Goal: Information Seeking & Learning: Check status

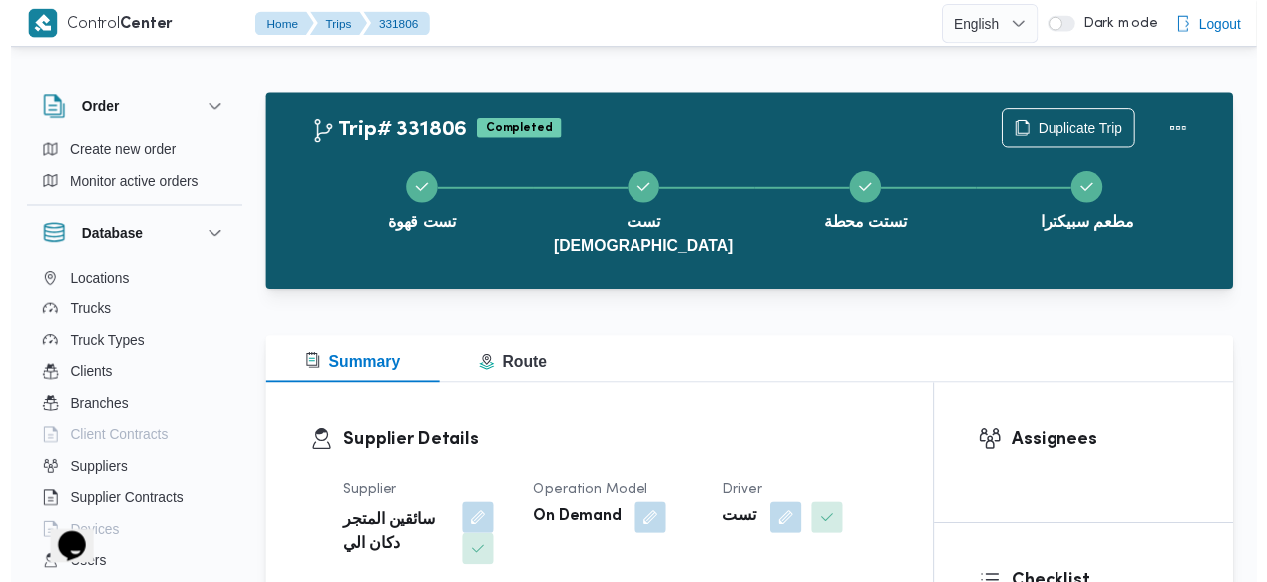
scroll to position [214, 0]
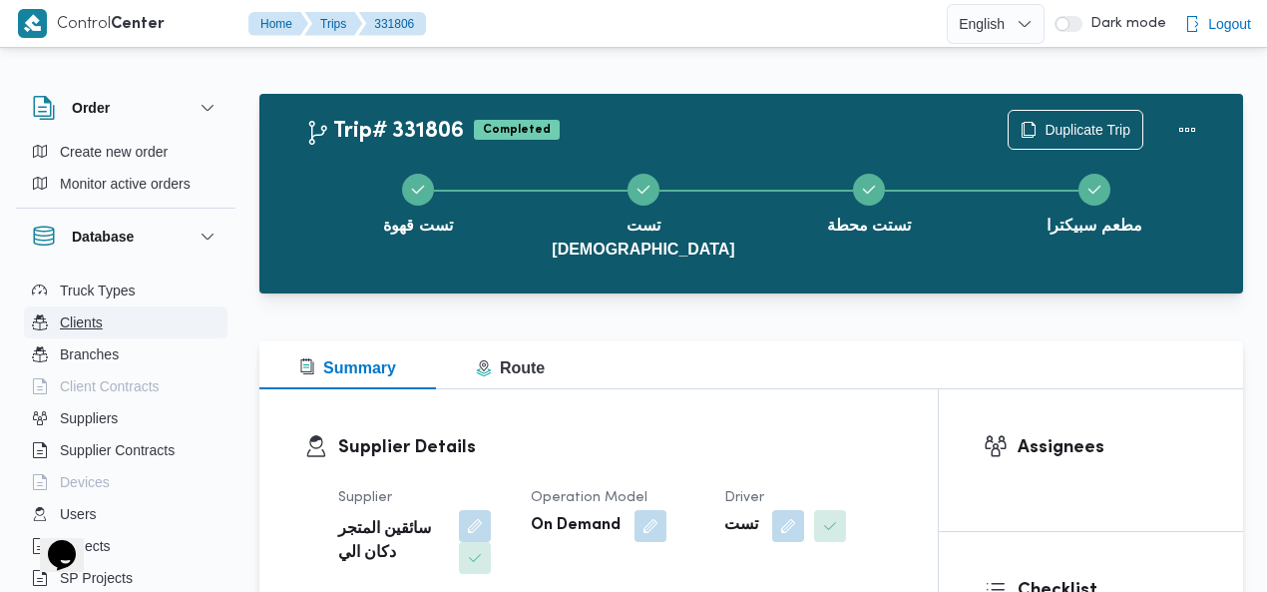
click at [115, 333] on button "Clients" at bounding box center [126, 322] width 204 height 32
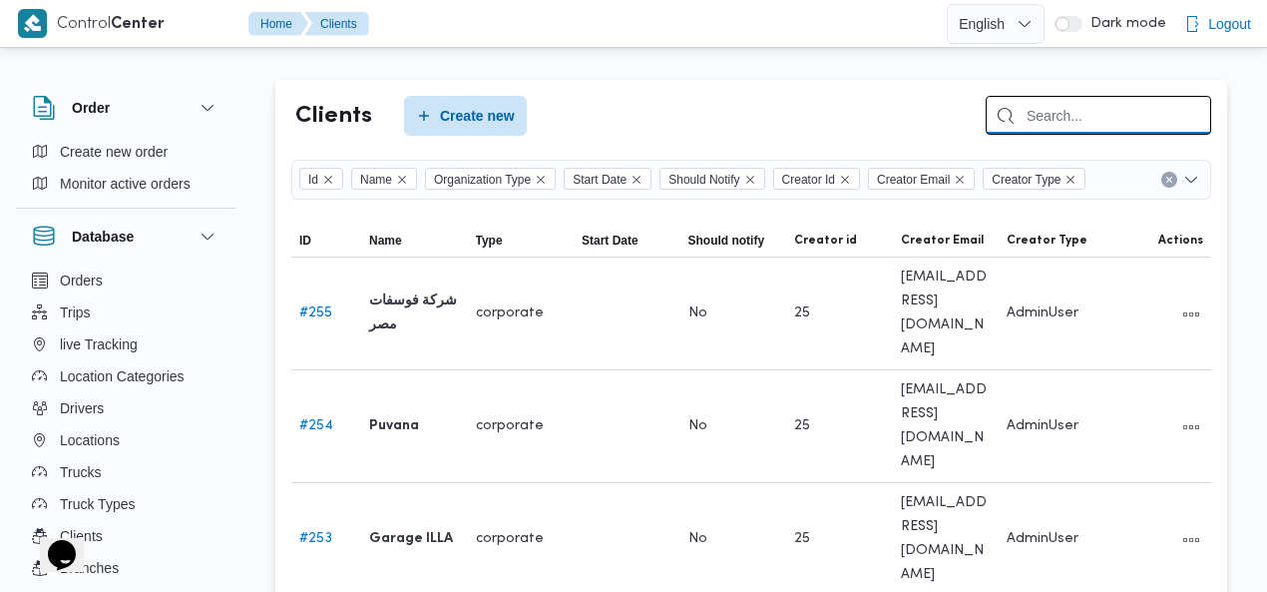
click at [1104, 109] on input "search" at bounding box center [1099, 115] width 226 height 39
type input "FRON"
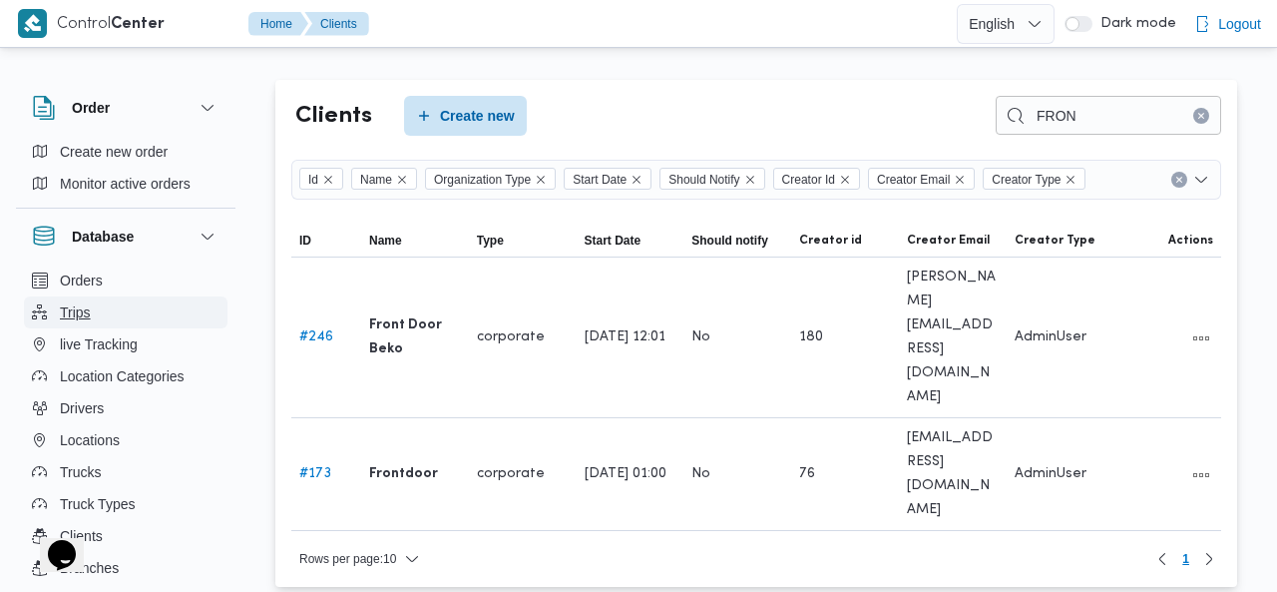
click at [92, 306] on button "Trips" at bounding box center [126, 312] width 204 height 32
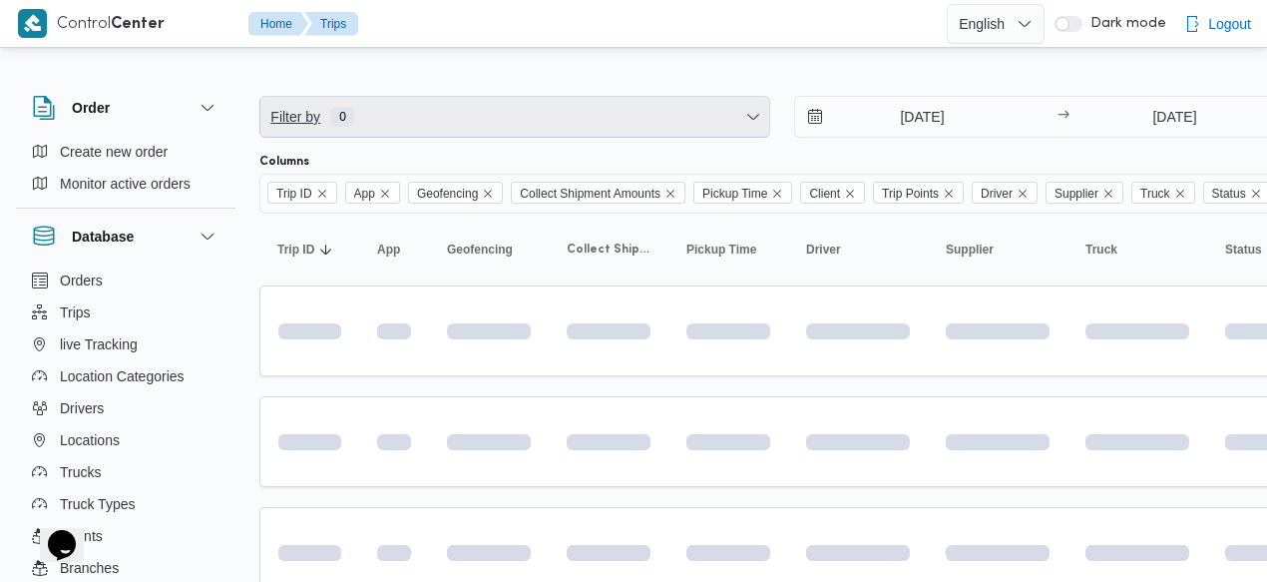
click at [572, 109] on span "Filter by 0" at bounding box center [514, 117] width 509 height 40
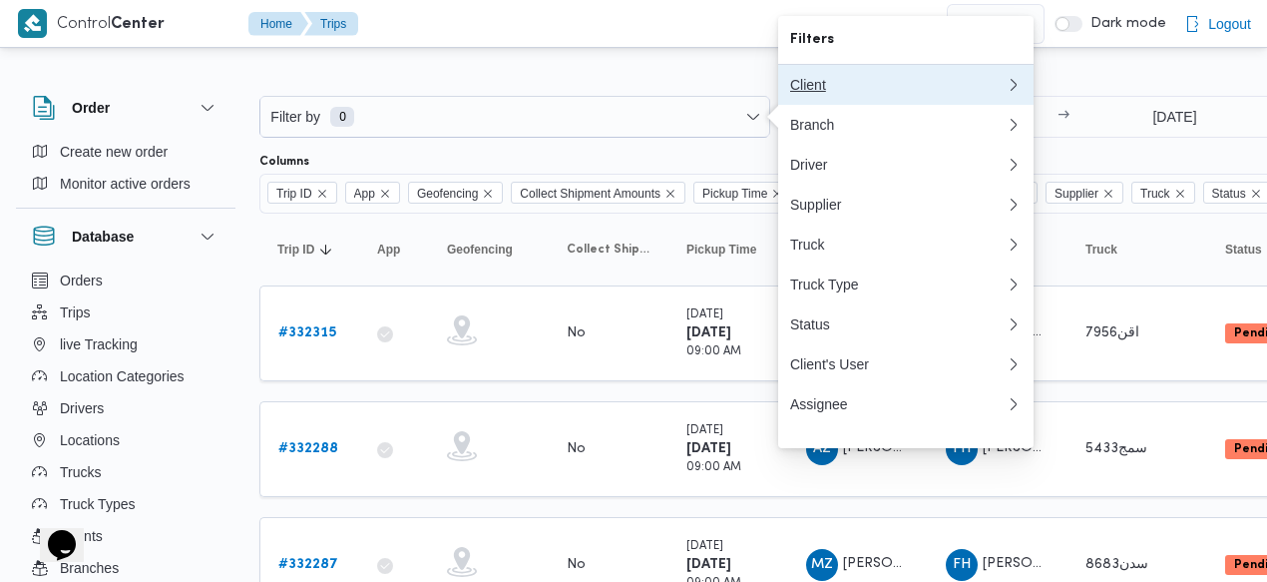
click at [831, 93] on div "Client" at bounding box center [898, 85] width 216 height 16
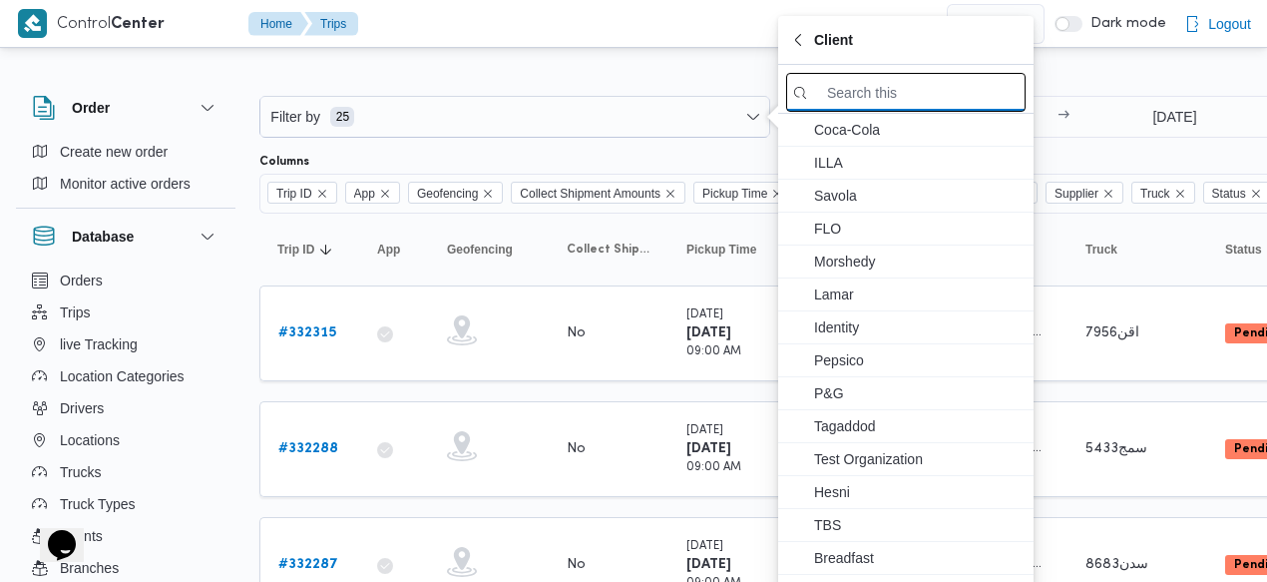
click at [842, 105] on input "search filters" at bounding box center [905, 92] width 239 height 39
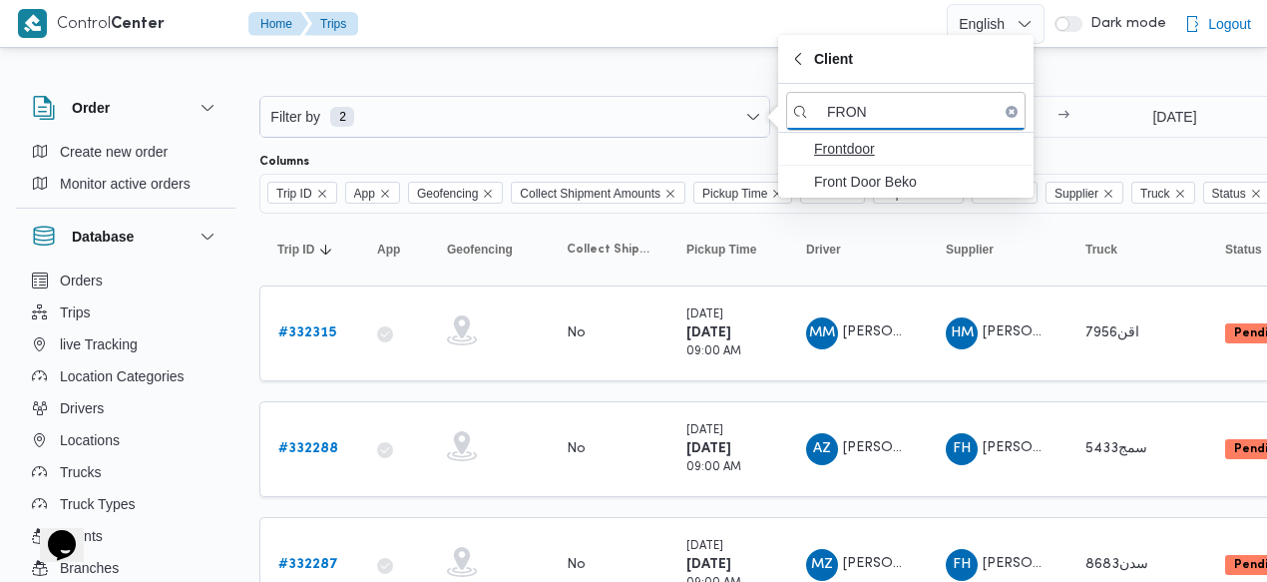
type input "FRON"
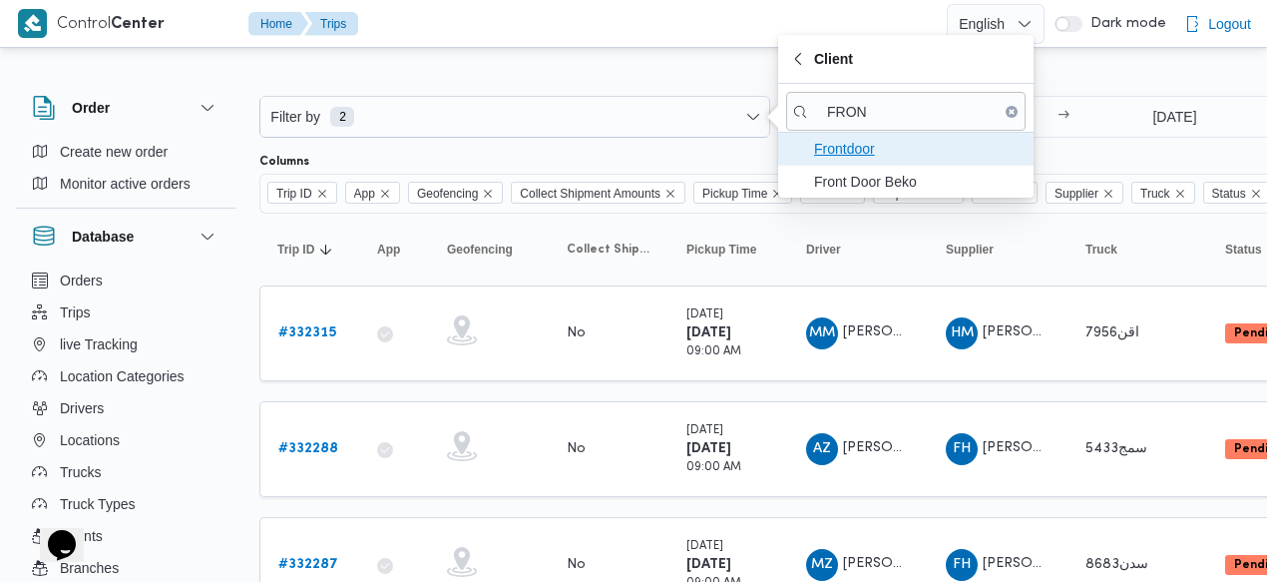
click at [851, 145] on span "Frontdoor" at bounding box center [918, 149] width 208 height 24
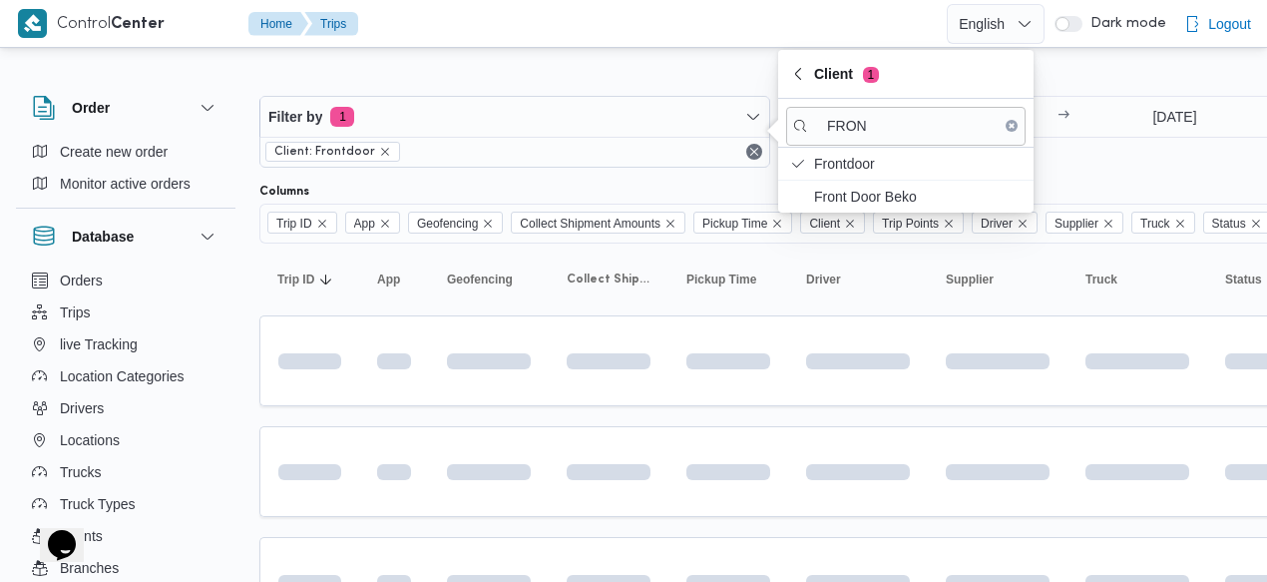
click at [1117, 153] on div "13/8/2025 → 20/8/2025" at bounding box center [1049, 132] width 511 height 72
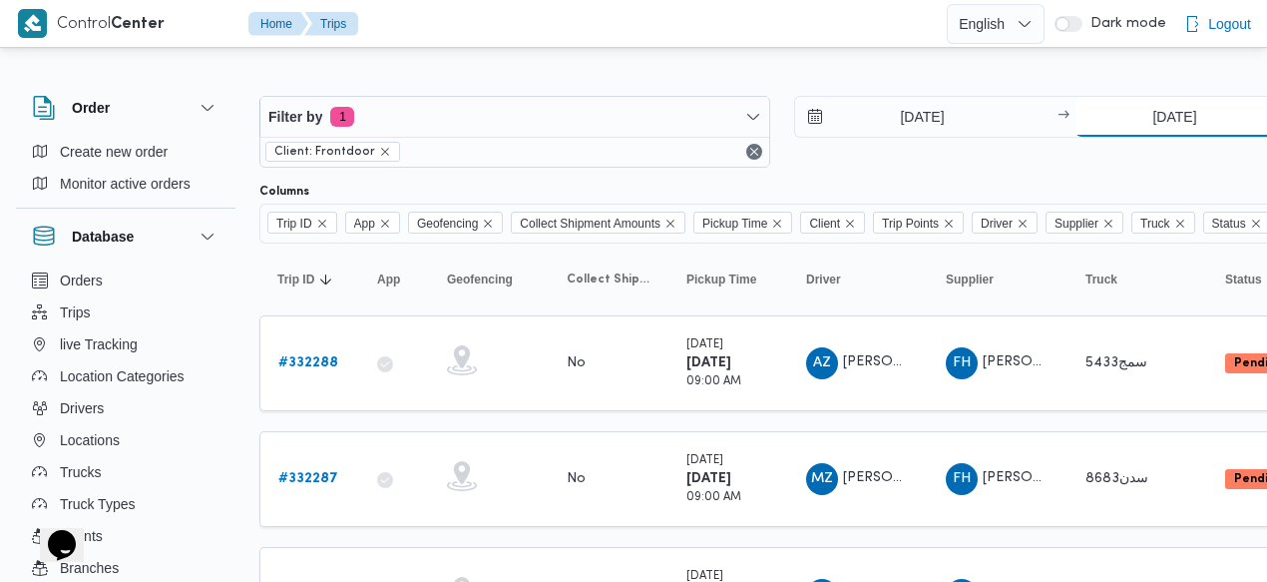
click at [1144, 118] on input "20/8/2025" at bounding box center [1175, 117] width 199 height 40
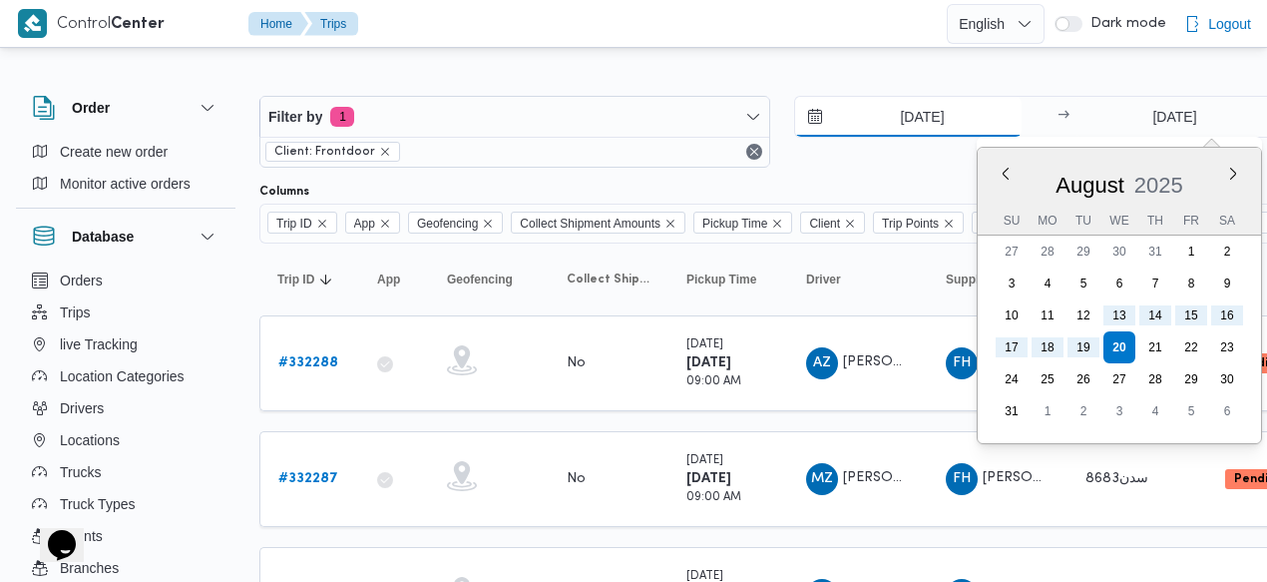
click at [886, 117] on input "13/8/2025" at bounding box center [908, 117] width 227 height 40
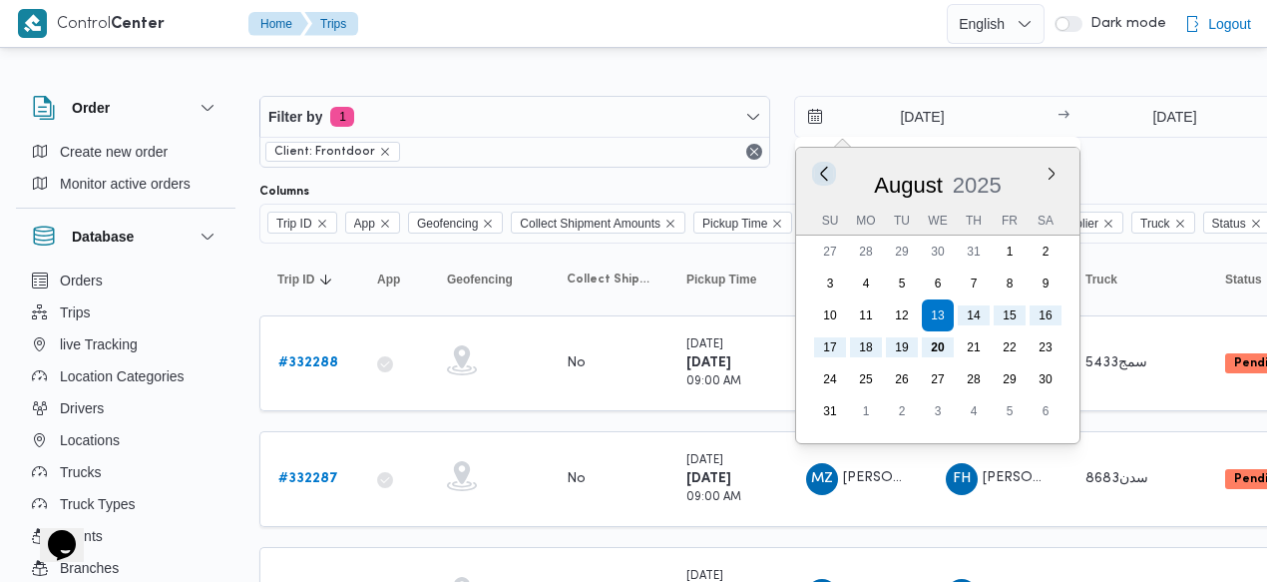
click at [824, 171] on button "Previous Month" at bounding box center [823, 173] width 19 height 19
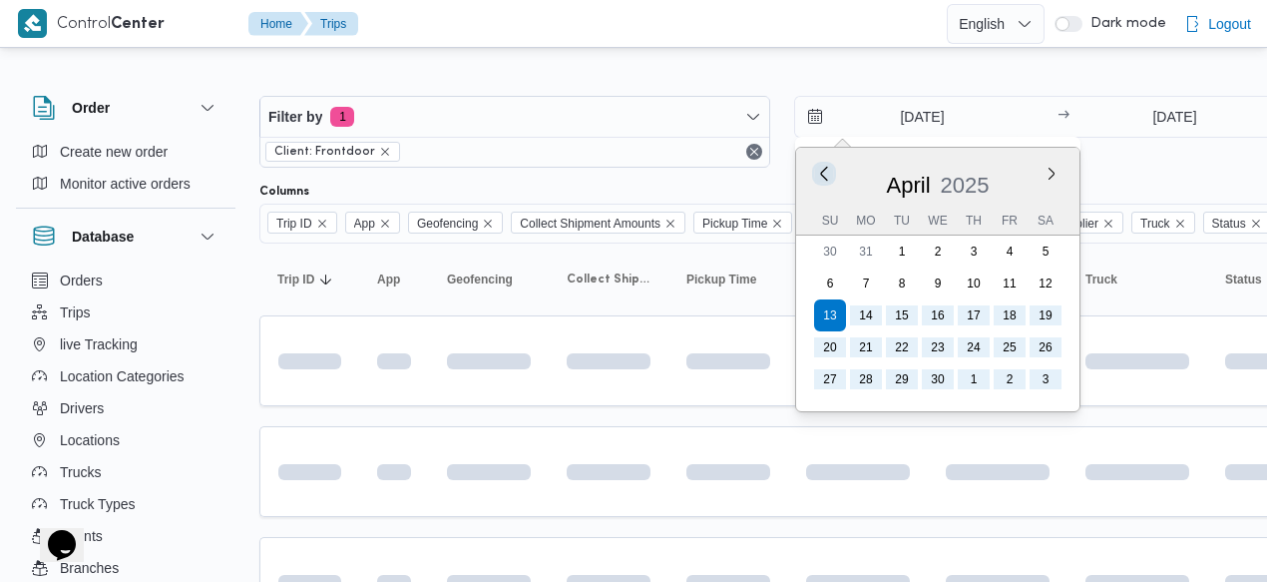
click at [824, 171] on button "Previous Month" at bounding box center [823, 173] width 19 height 19
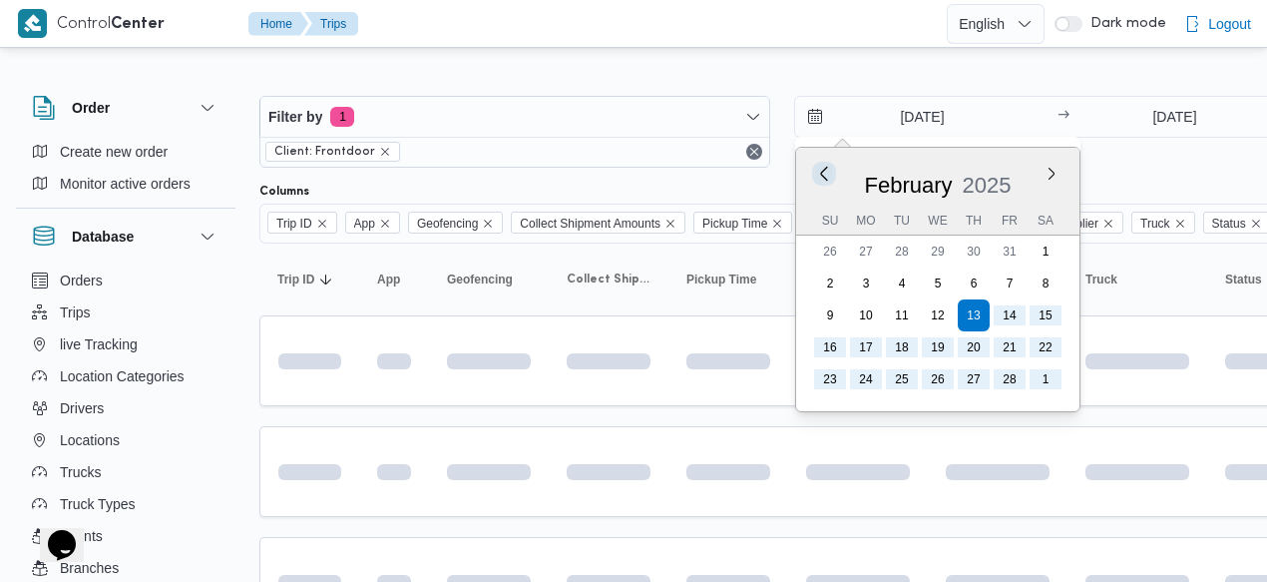
click at [824, 171] on button "Previous Month" at bounding box center [823, 173] width 19 height 19
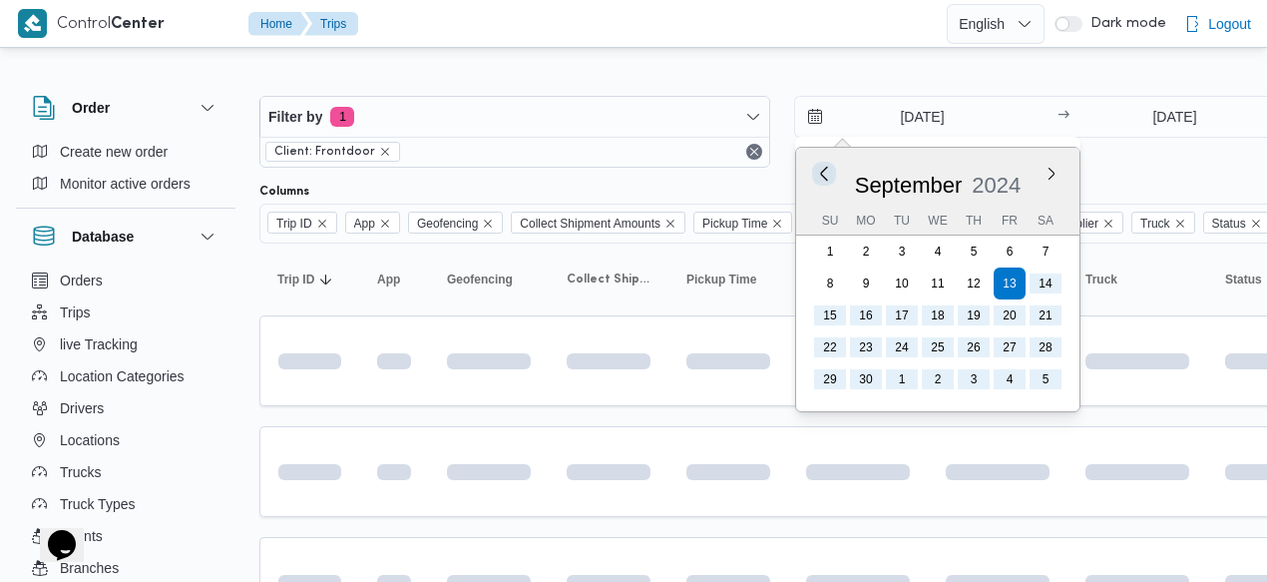
click at [824, 171] on button "Previous Month" at bounding box center [823, 173] width 19 height 19
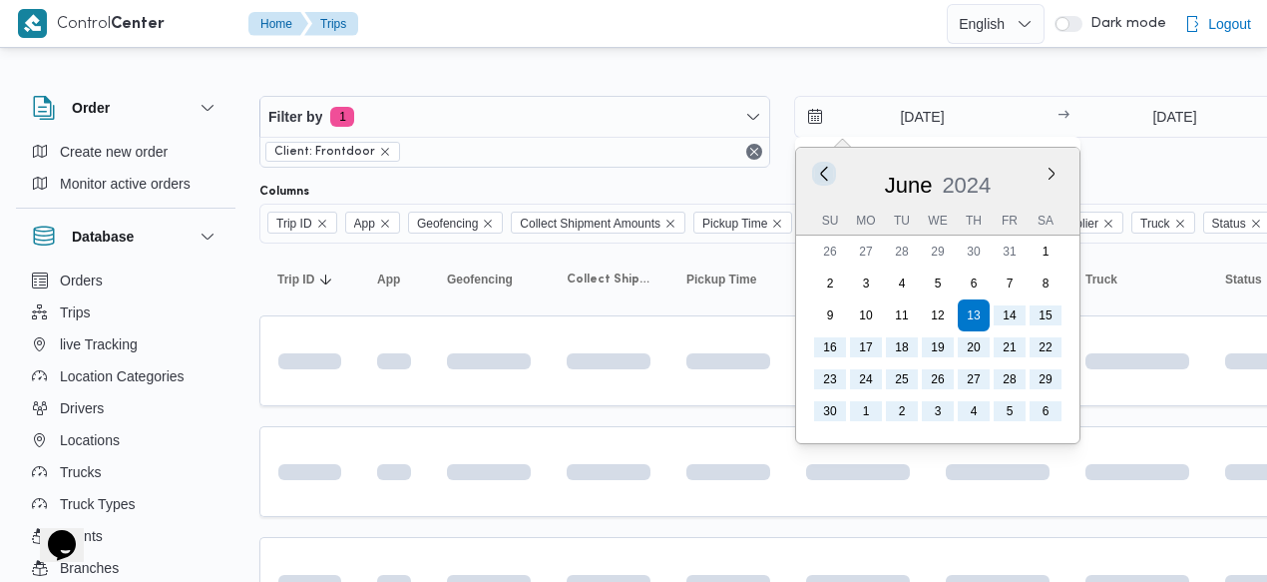
click at [824, 171] on button "Previous Month" at bounding box center [823, 173] width 19 height 19
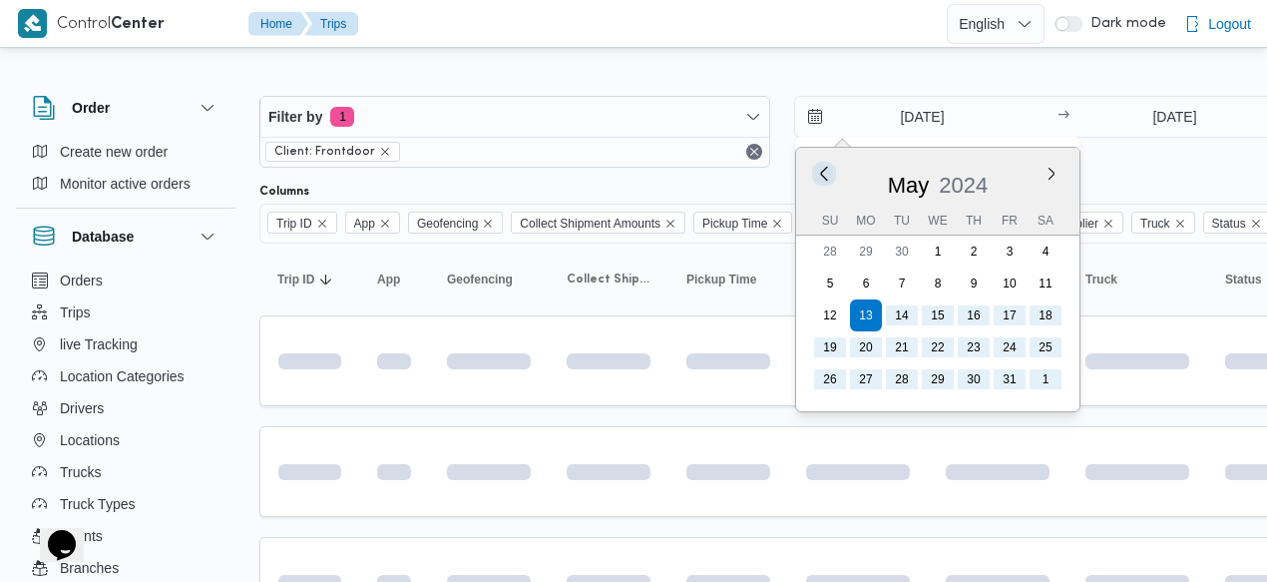
click at [824, 171] on button "Previous Month" at bounding box center [823, 173] width 19 height 19
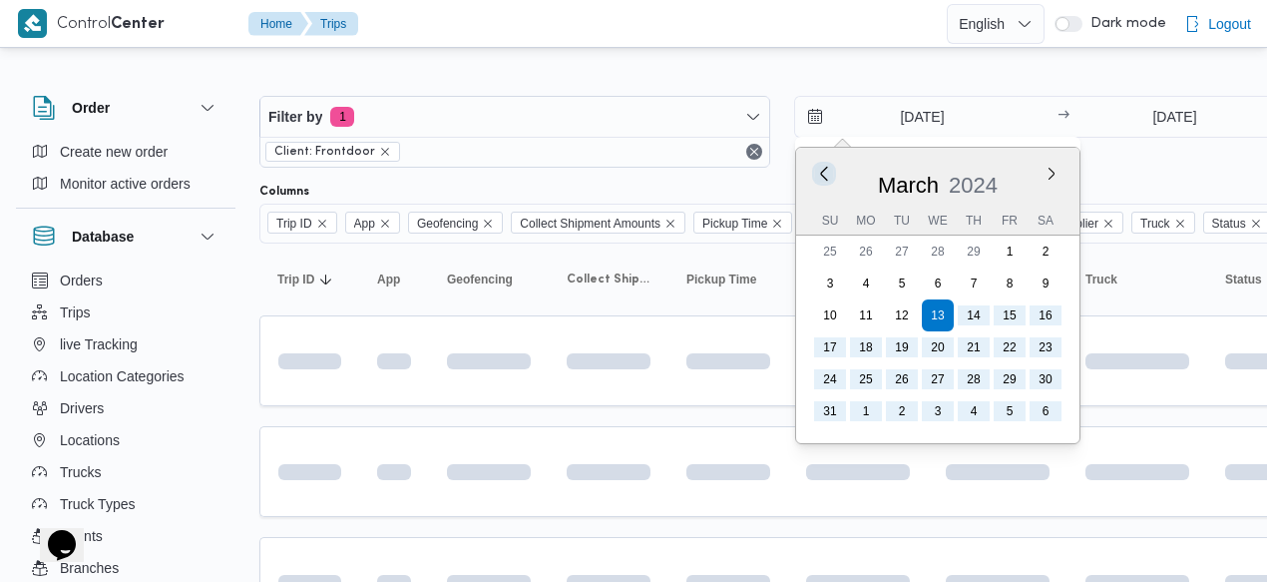
click at [824, 171] on button "Previous Month" at bounding box center [823, 173] width 19 height 19
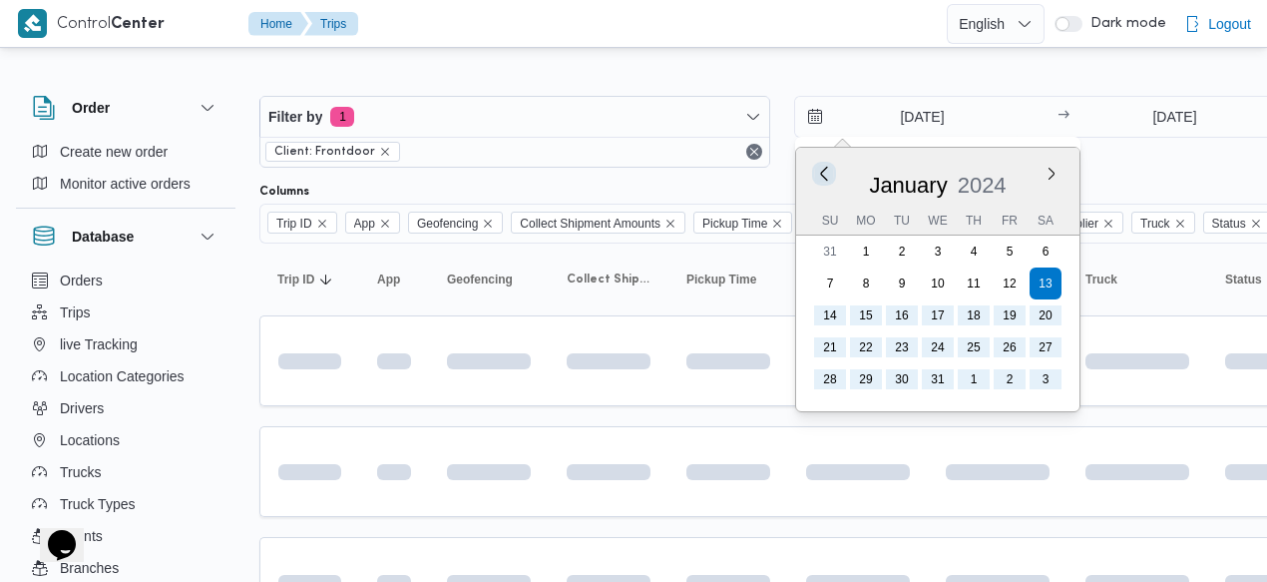
click at [824, 171] on button "Previous Month" at bounding box center [823, 173] width 19 height 19
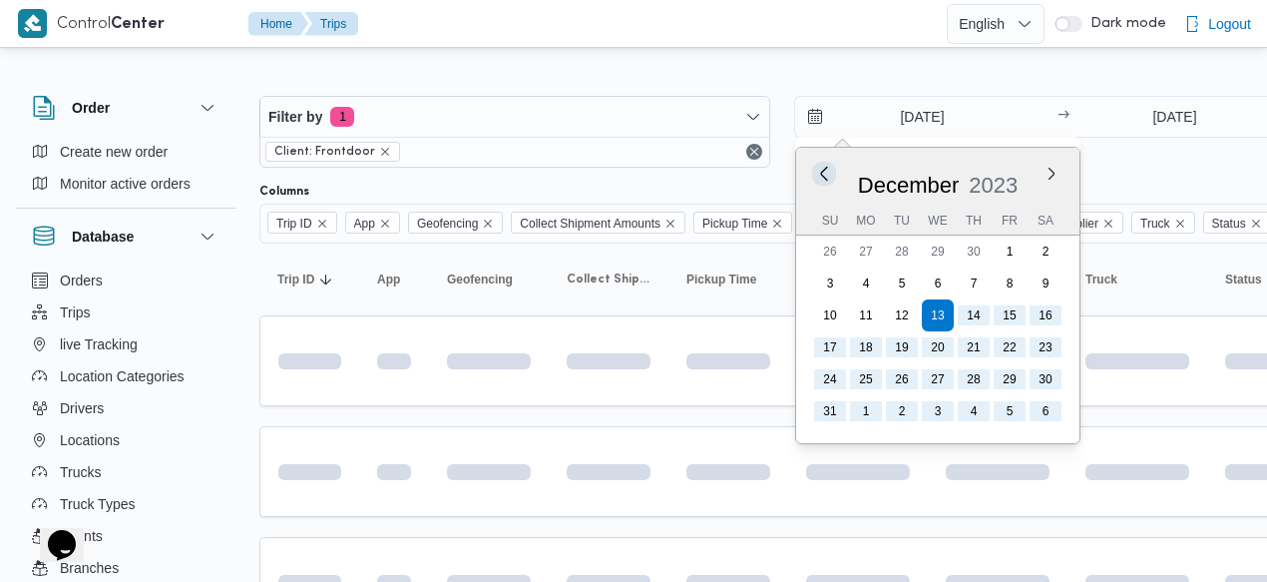
click at [824, 171] on button "Previous Month" at bounding box center [823, 173] width 19 height 19
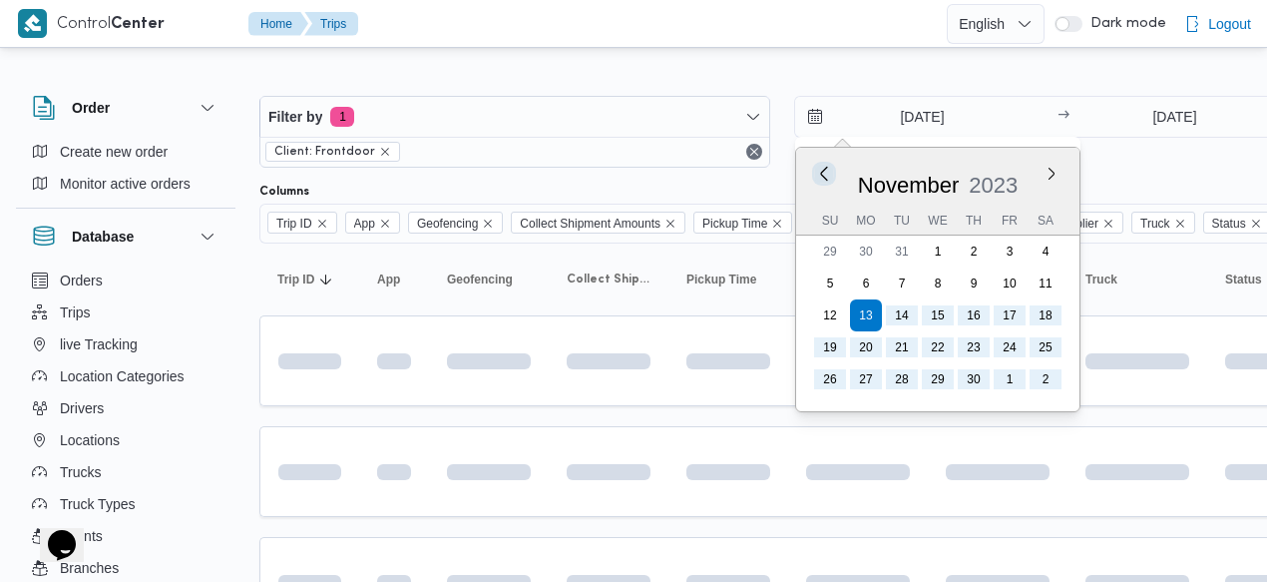
click at [824, 171] on button "Previous Month" at bounding box center [823, 173] width 19 height 19
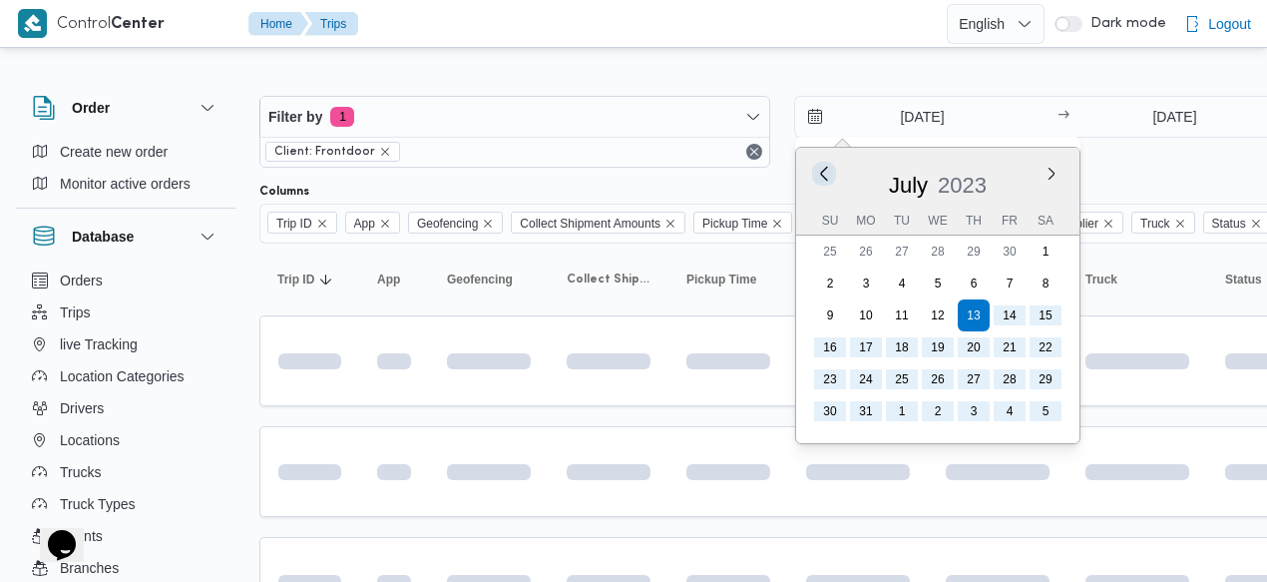
click at [824, 171] on button "Previous Month" at bounding box center [823, 173] width 19 height 19
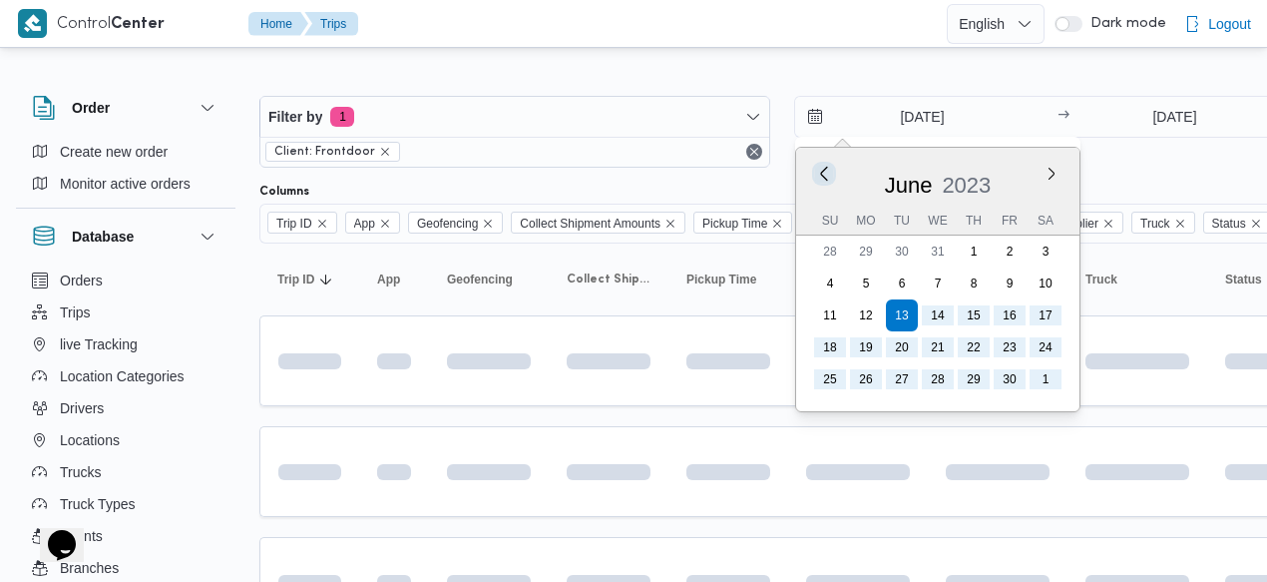
click at [824, 171] on button "Previous Month" at bounding box center [823, 173] width 19 height 19
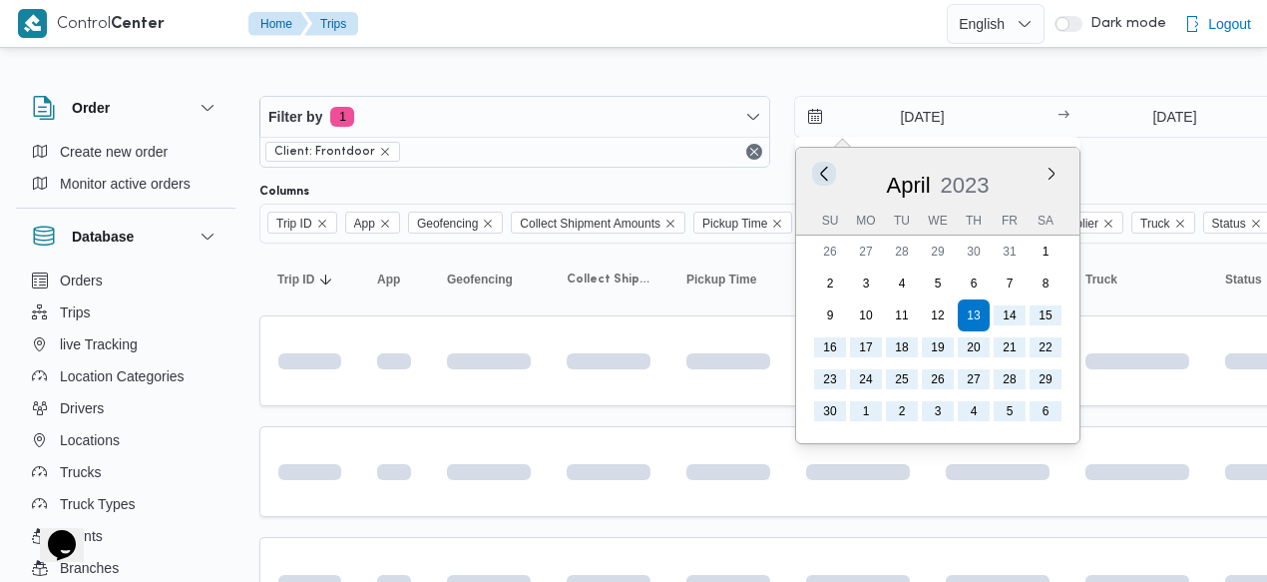
click at [824, 171] on button "Previous Month" at bounding box center [823, 173] width 19 height 19
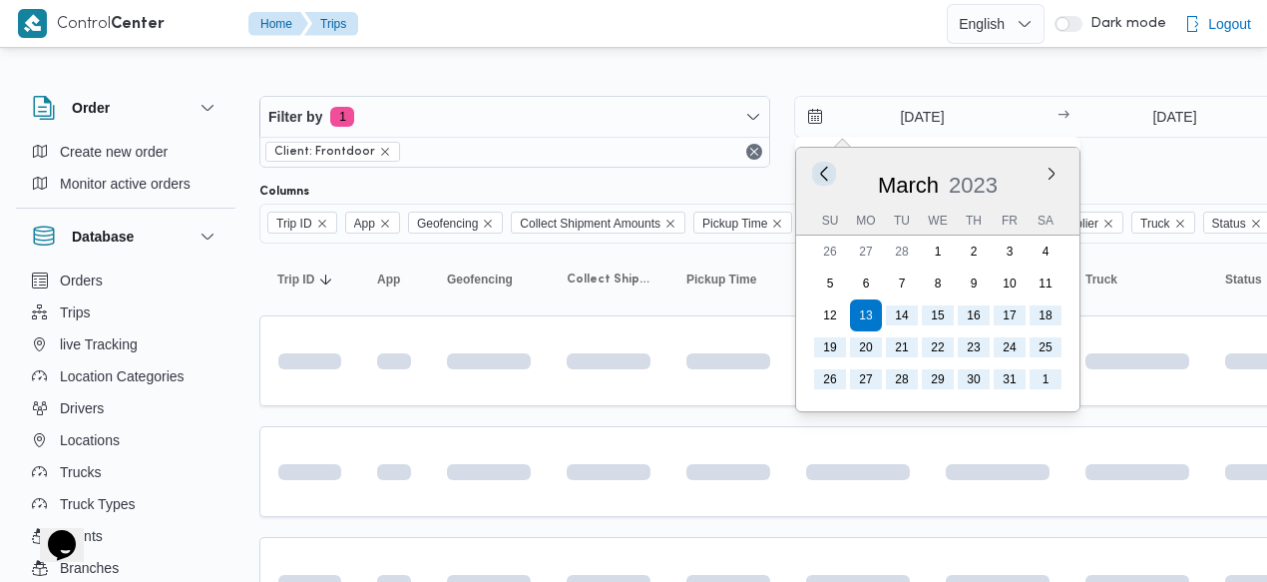
click at [824, 171] on button "Previous Month" at bounding box center [823, 173] width 19 height 19
type input "13/2/2023"
click at [1166, 153] on div "13/2/2023 Previous Month Next month February 2023 February 2023 Su Mo Tu We Th …" at bounding box center [1049, 132] width 511 height 72
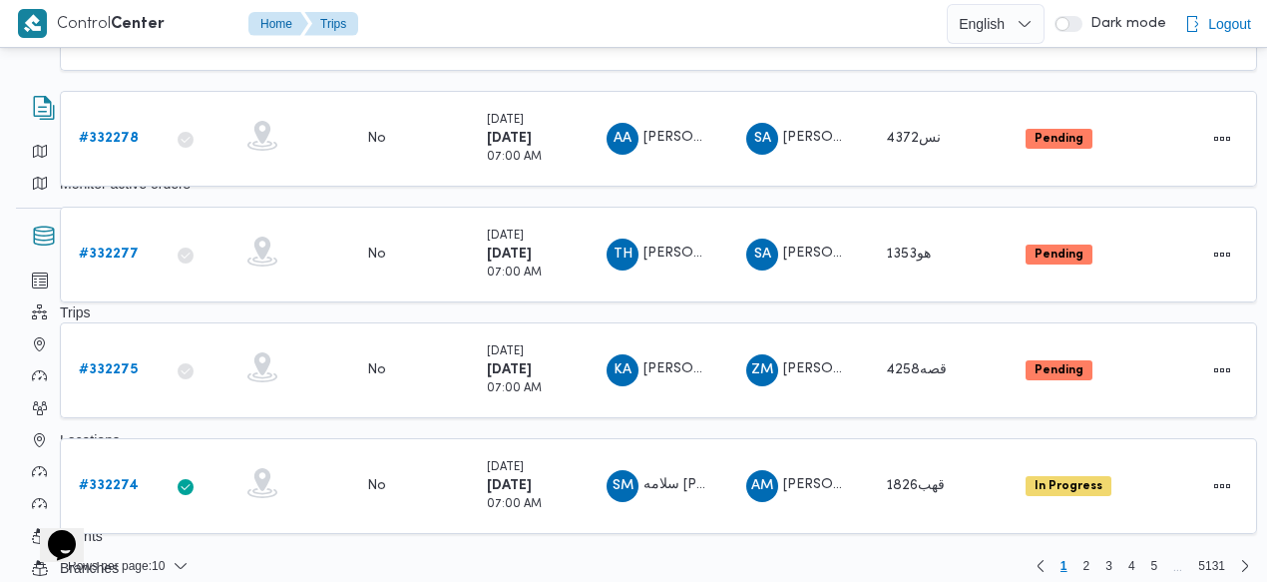
scroll to position [919, 202]
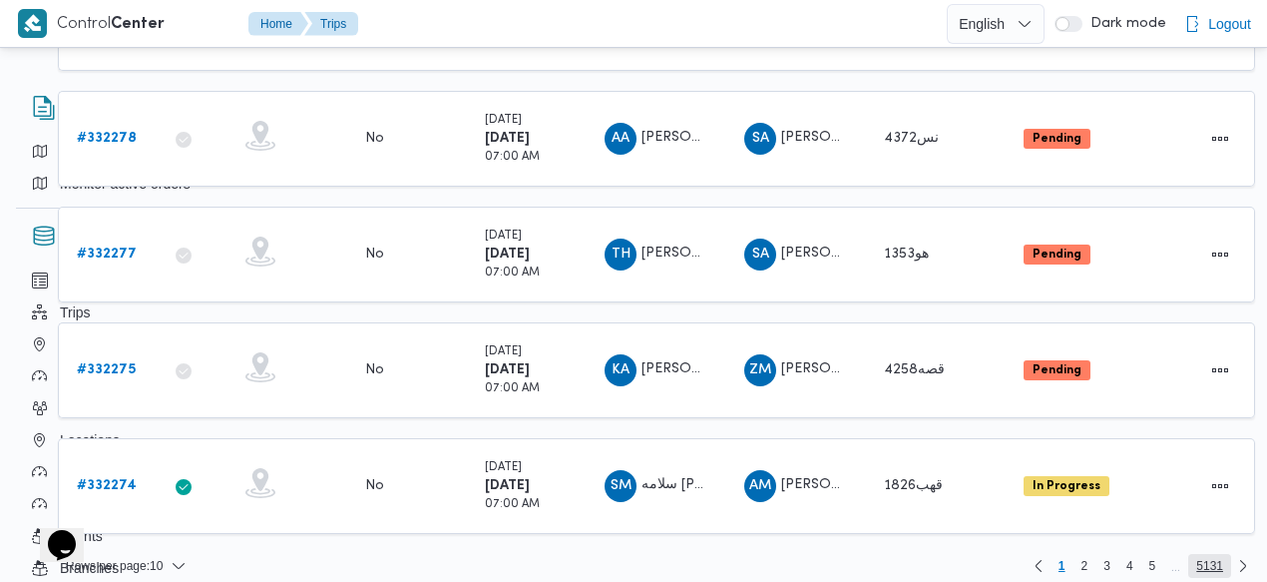
click at [1209, 554] on span "5131" at bounding box center [1209, 566] width 27 height 24
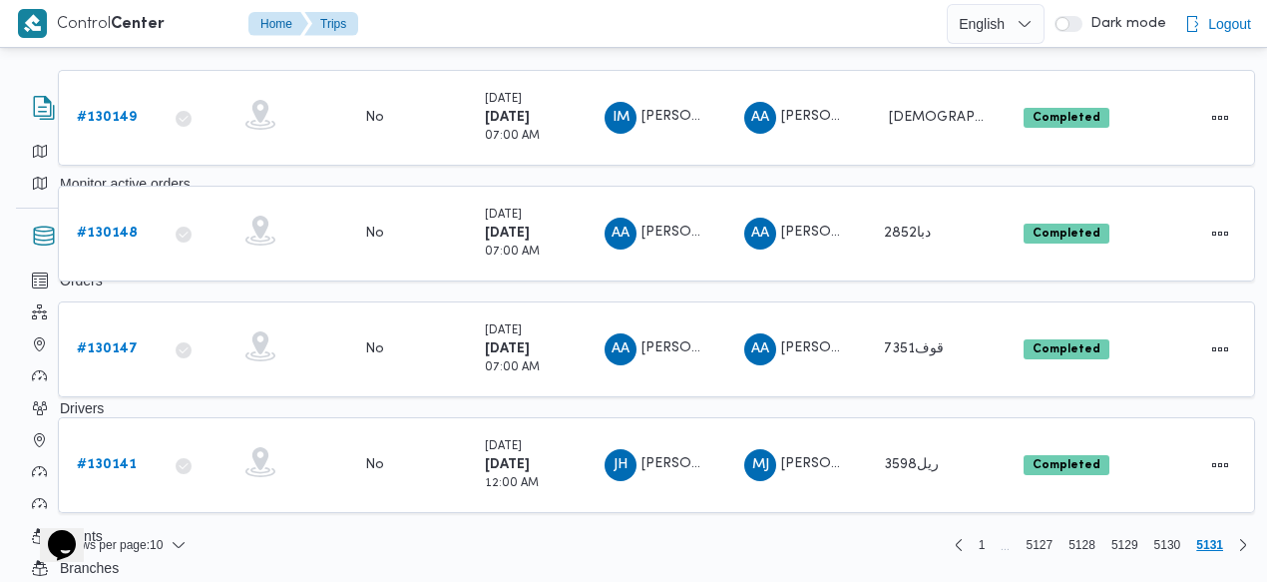
scroll to position [236, 202]
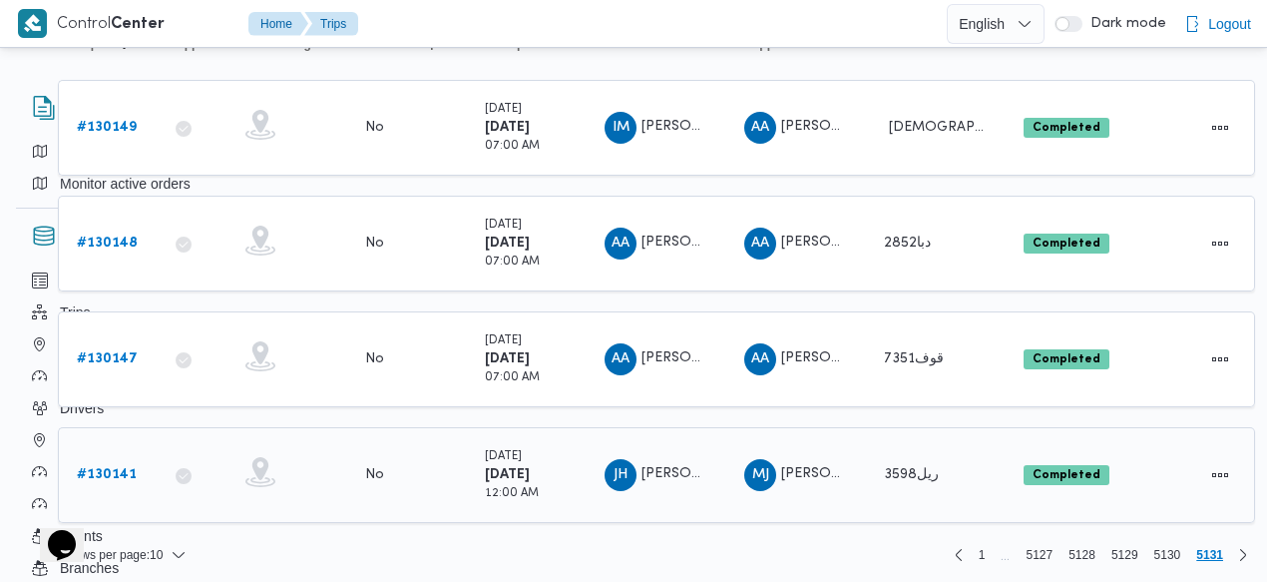
click at [122, 468] on b "# 130141" at bounding box center [107, 474] width 60 height 13
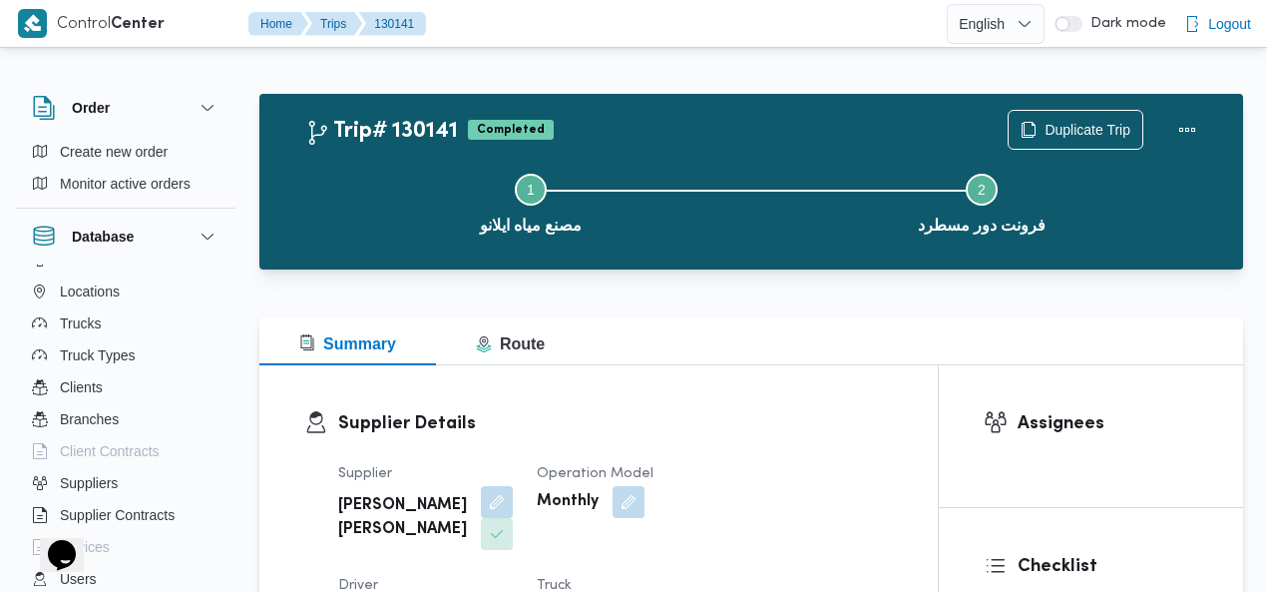
scroll to position [214, 0]
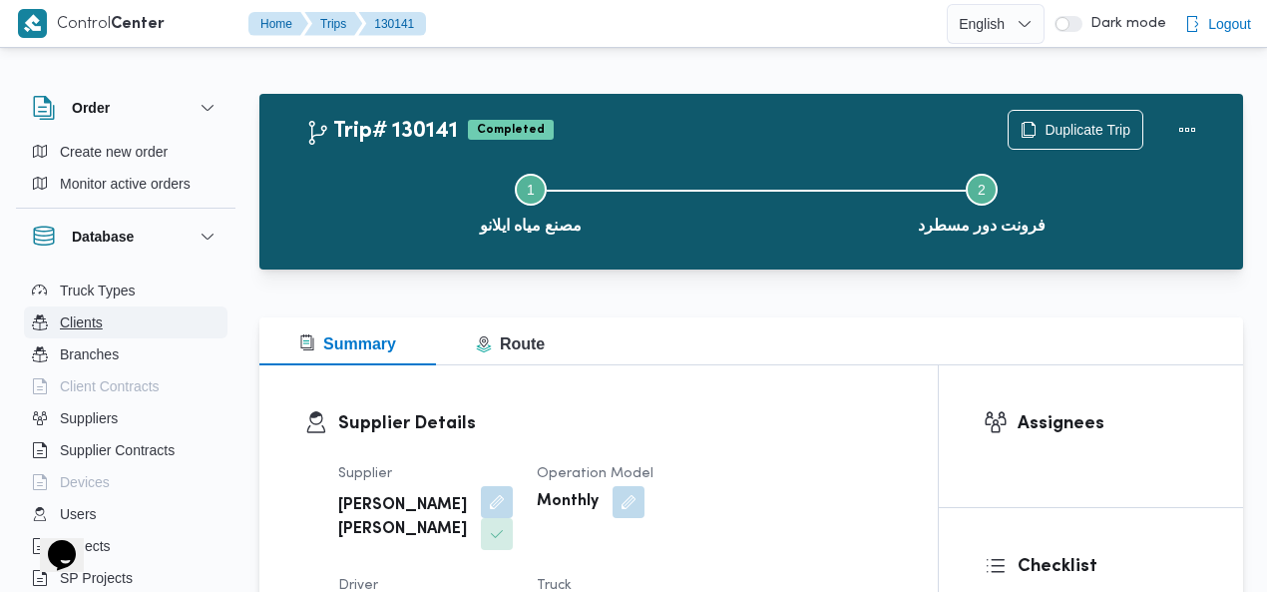
click at [109, 321] on button "Clients" at bounding box center [126, 322] width 204 height 32
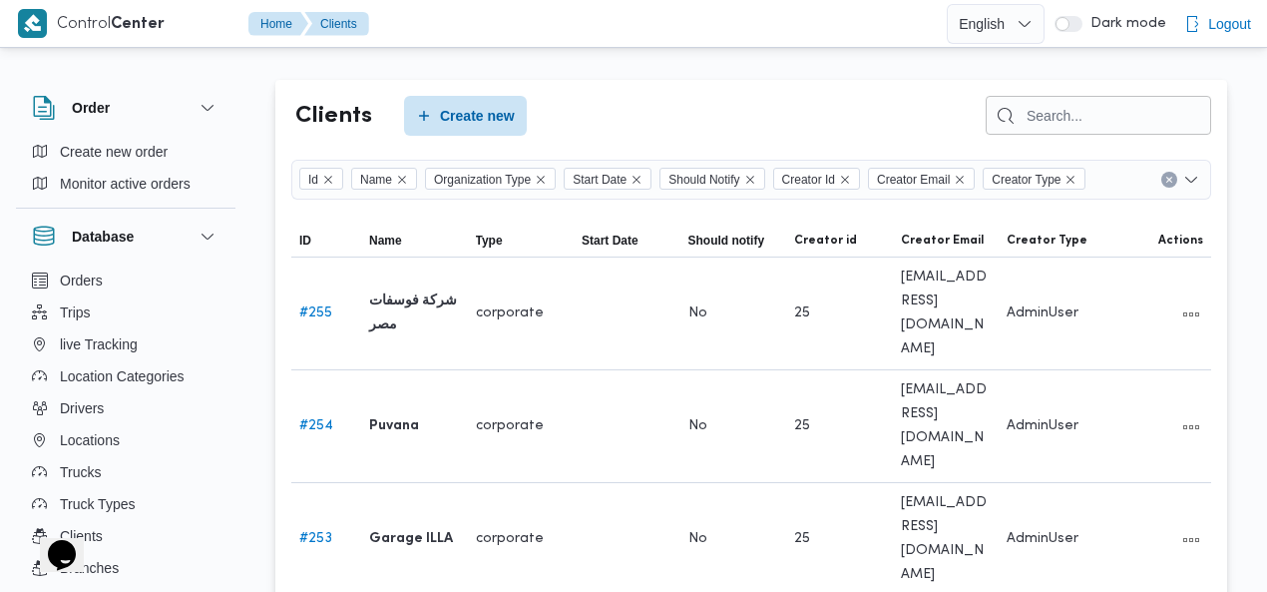
click at [728, 106] on div "Clients Create new" at bounding box center [751, 116] width 920 height 40
click at [1078, 120] on input "search" at bounding box center [1099, 115] width 226 height 39
type input "FRON"
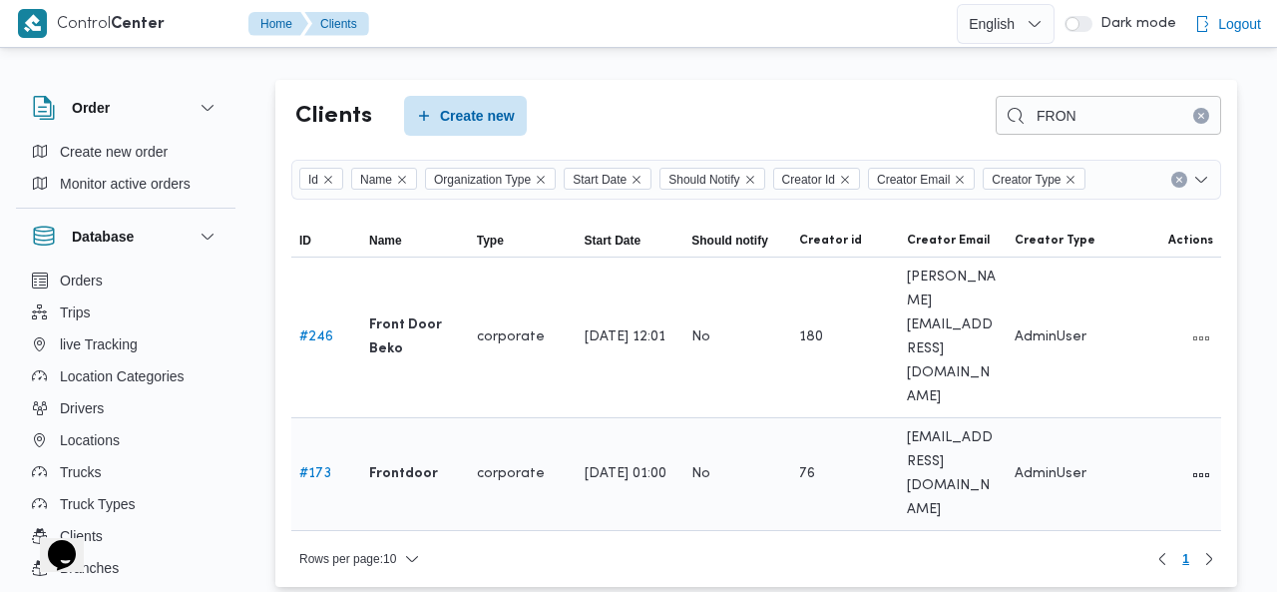
click at [315, 467] on link "# 173" at bounding box center [315, 473] width 32 height 13
click at [701, 109] on div "Clients Create new FRON" at bounding box center [756, 116] width 930 height 40
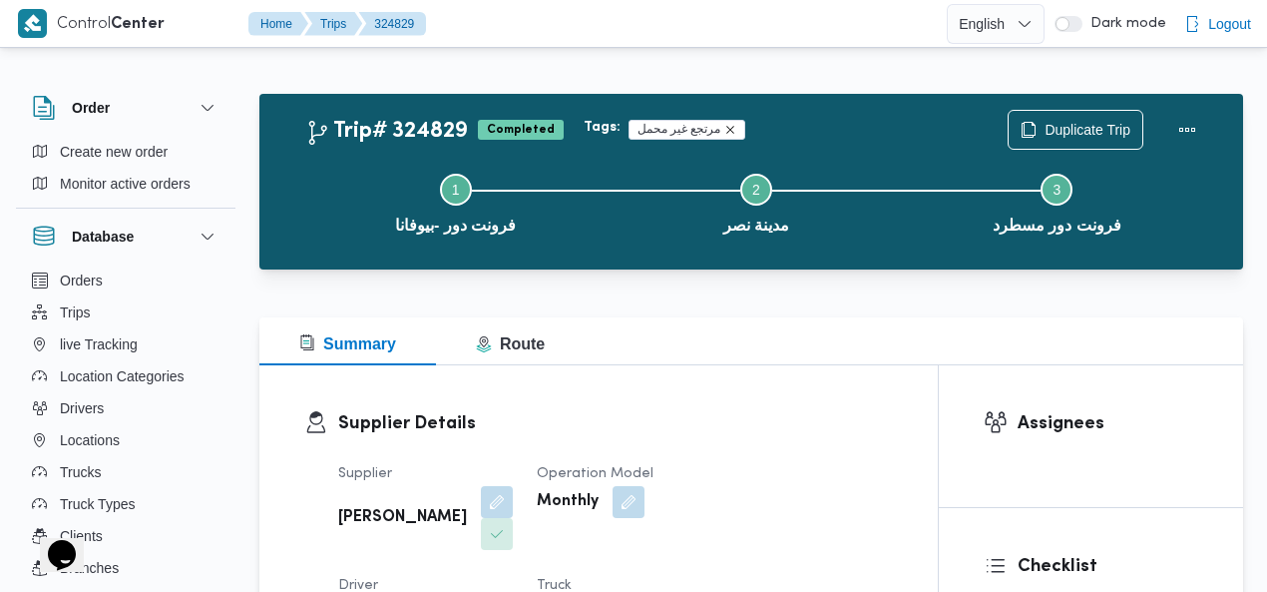
click at [724, 133] on icon "Remove trip tag" at bounding box center [730, 130] width 12 height 12
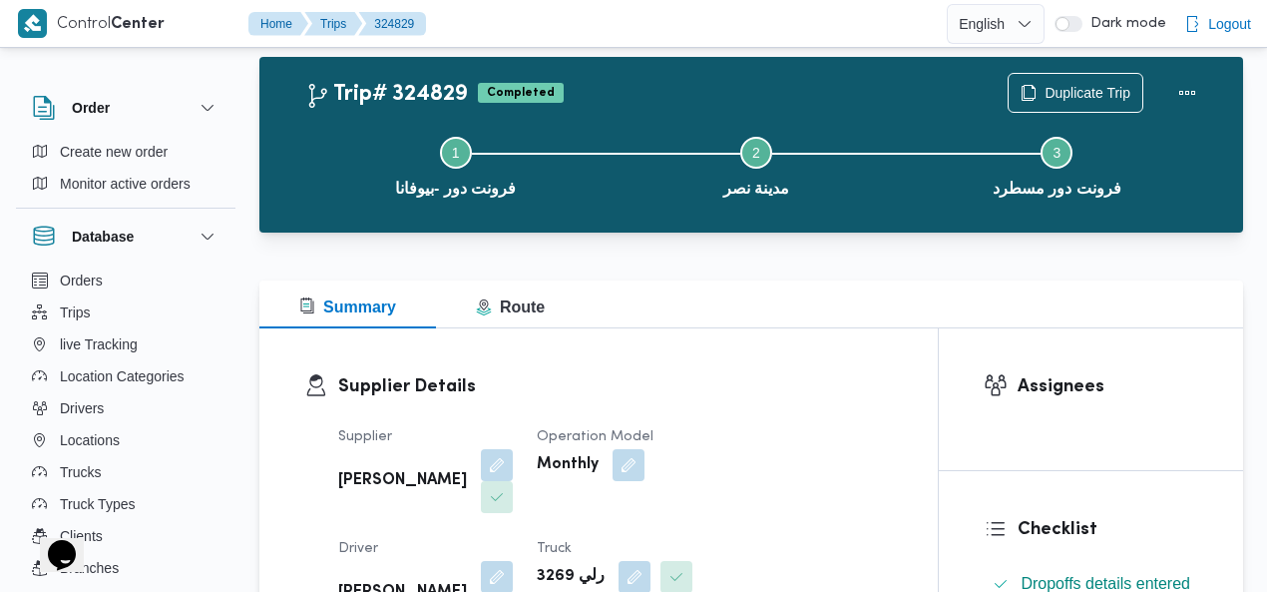
scroll to position [40, 0]
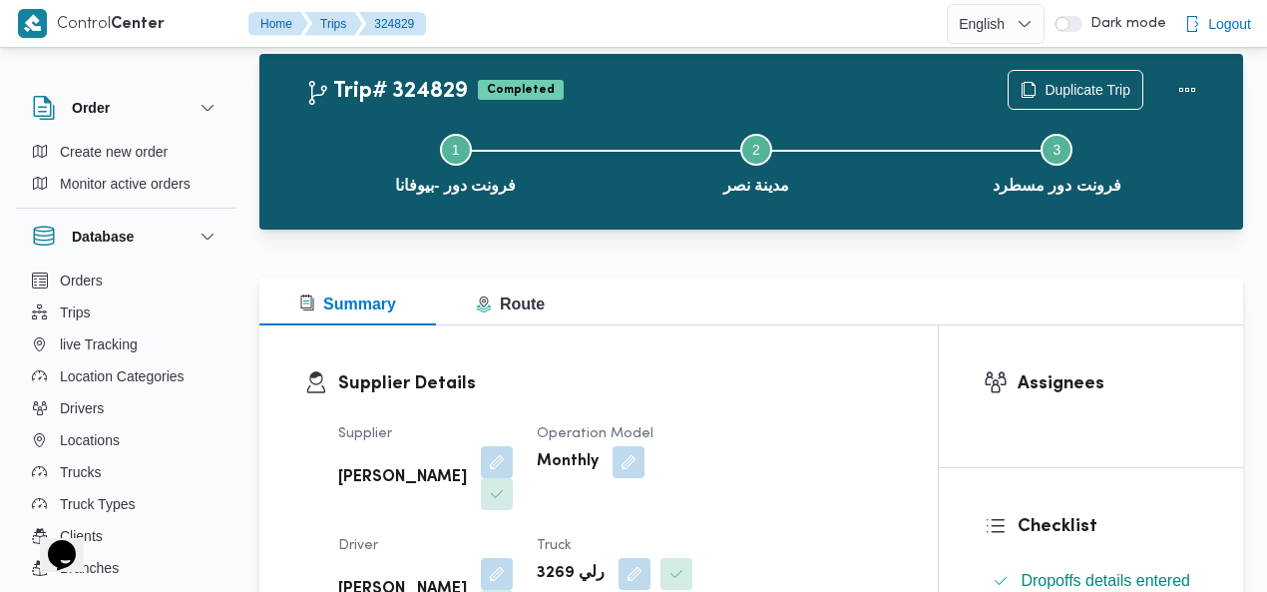
click at [756, 11] on div at bounding box center [690, 23] width 513 height 47
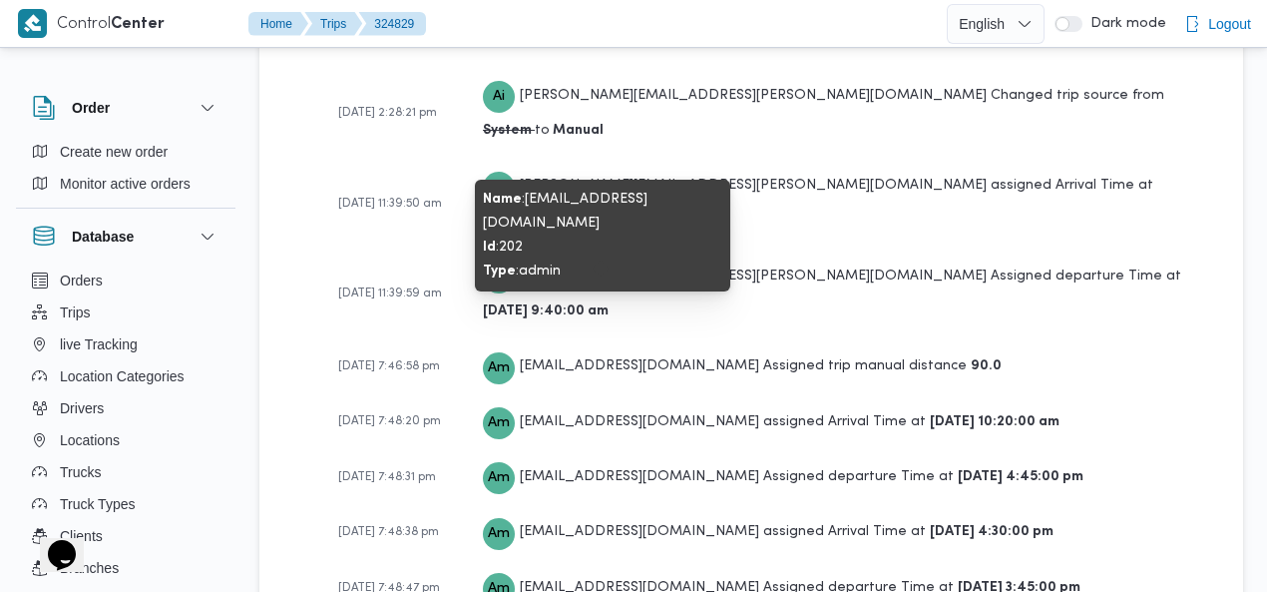
scroll to position [3311, 0]
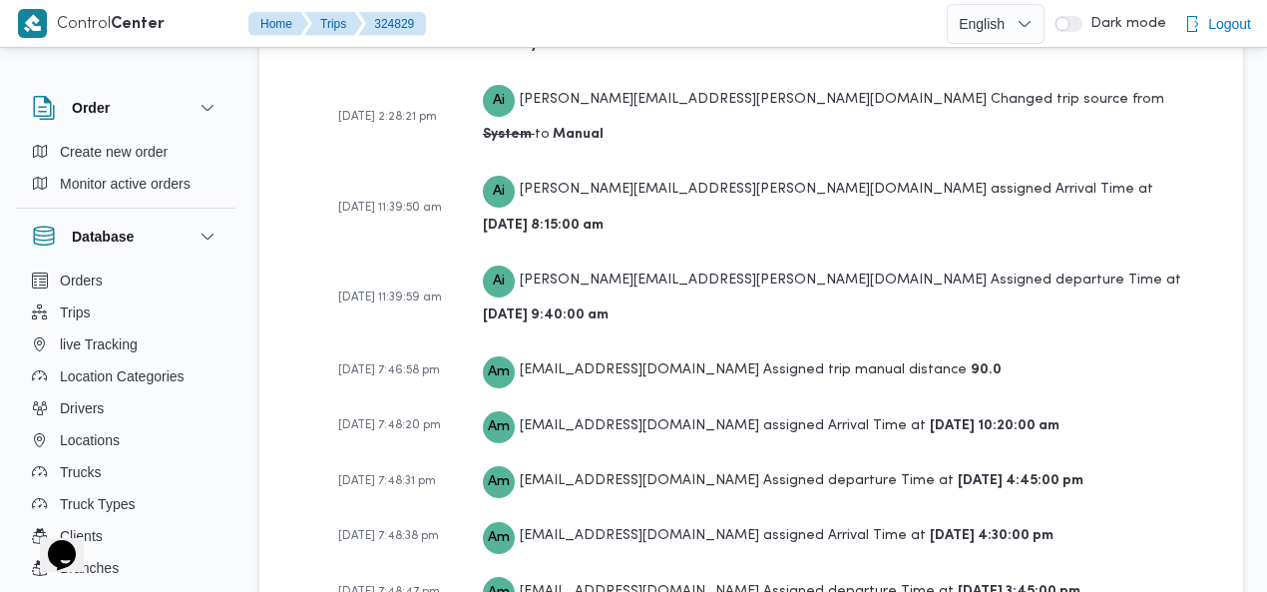
scroll to position [3351, 0]
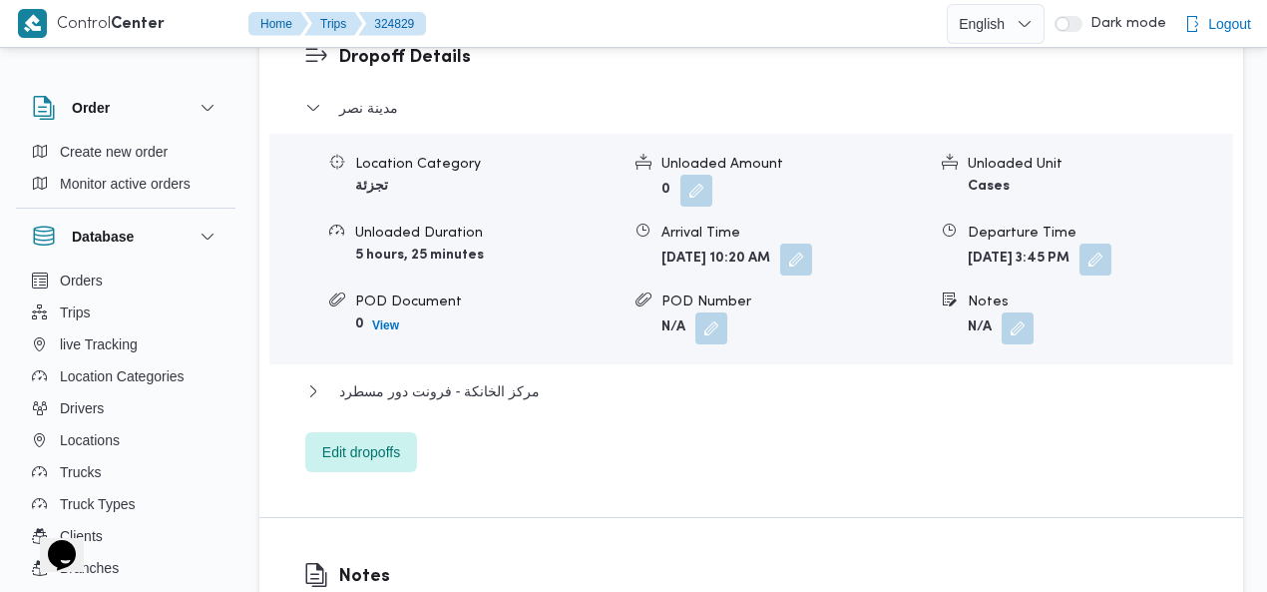
scroll to position [1956, 0]
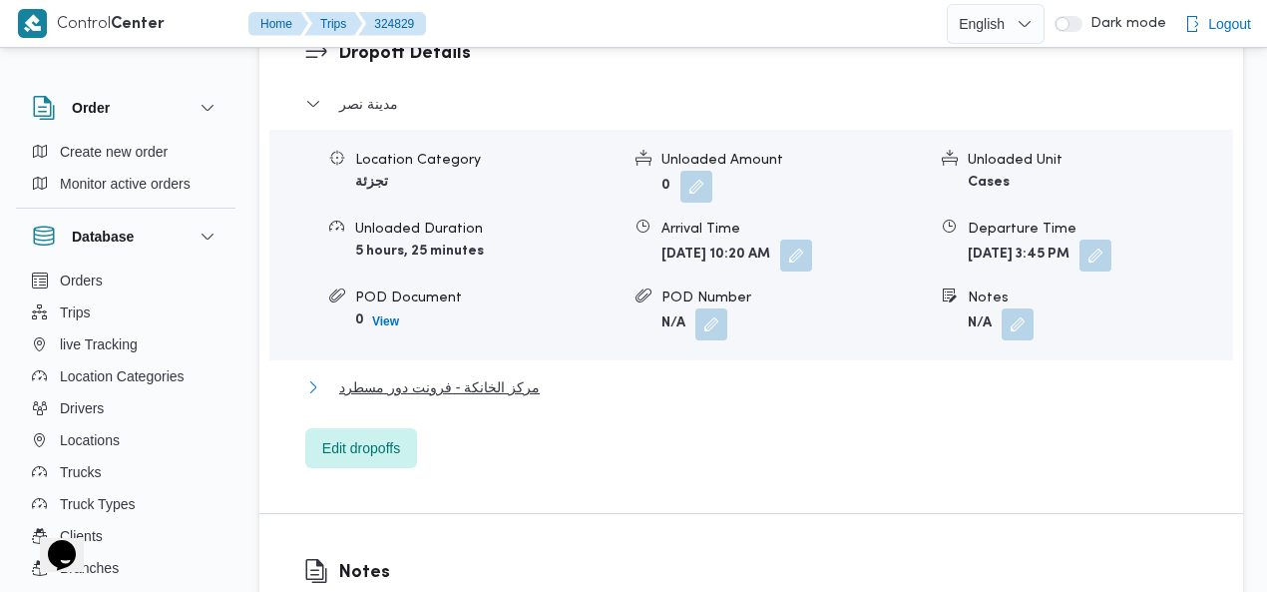
click at [463, 375] on span "مركز الخانكة - فرونت دور مسطرد" at bounding box center [439, 387] width 201 height 24
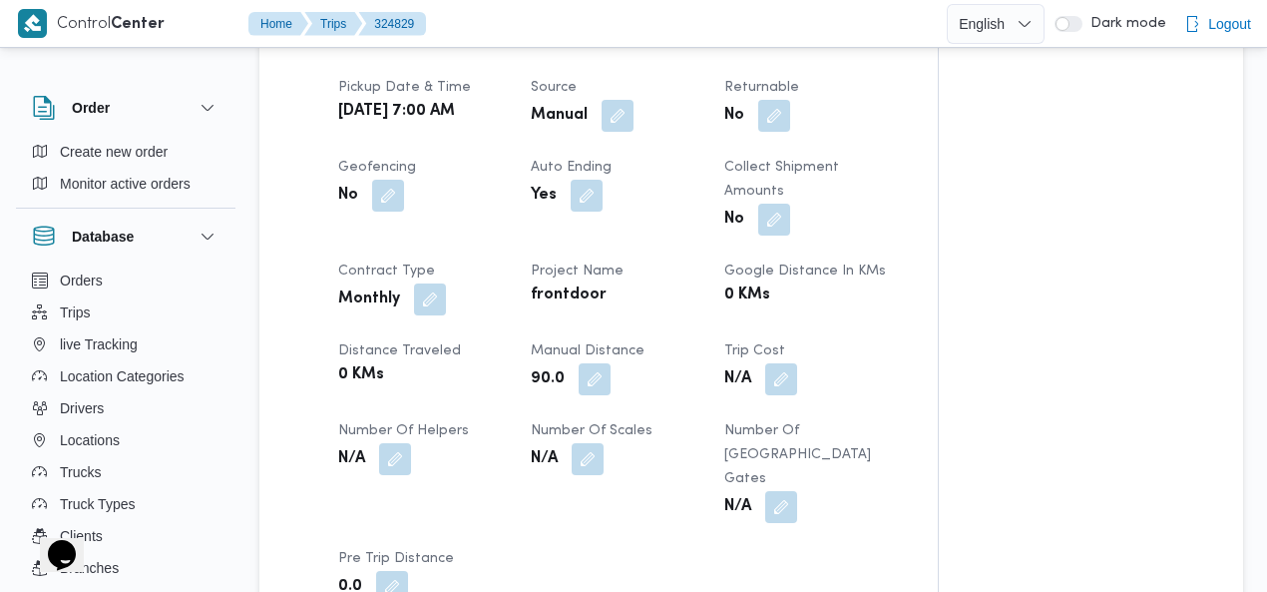
scroll to position [403, 0]
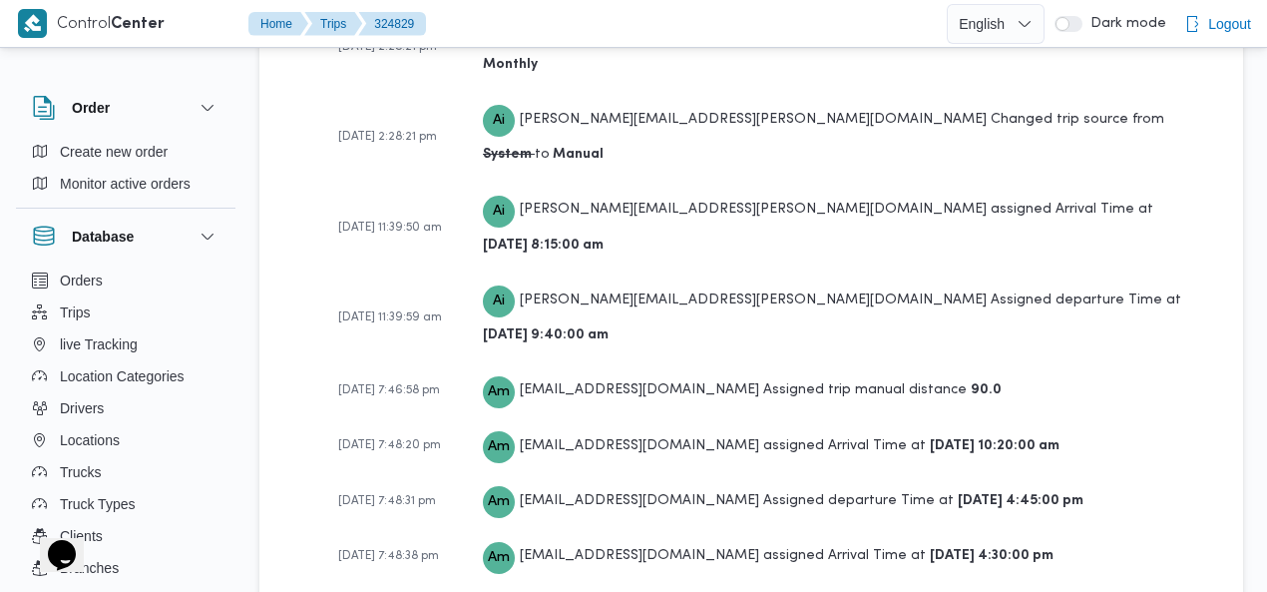
scroll to position [3351, 0]
